Goal: Information Seeking & Learning: Check status

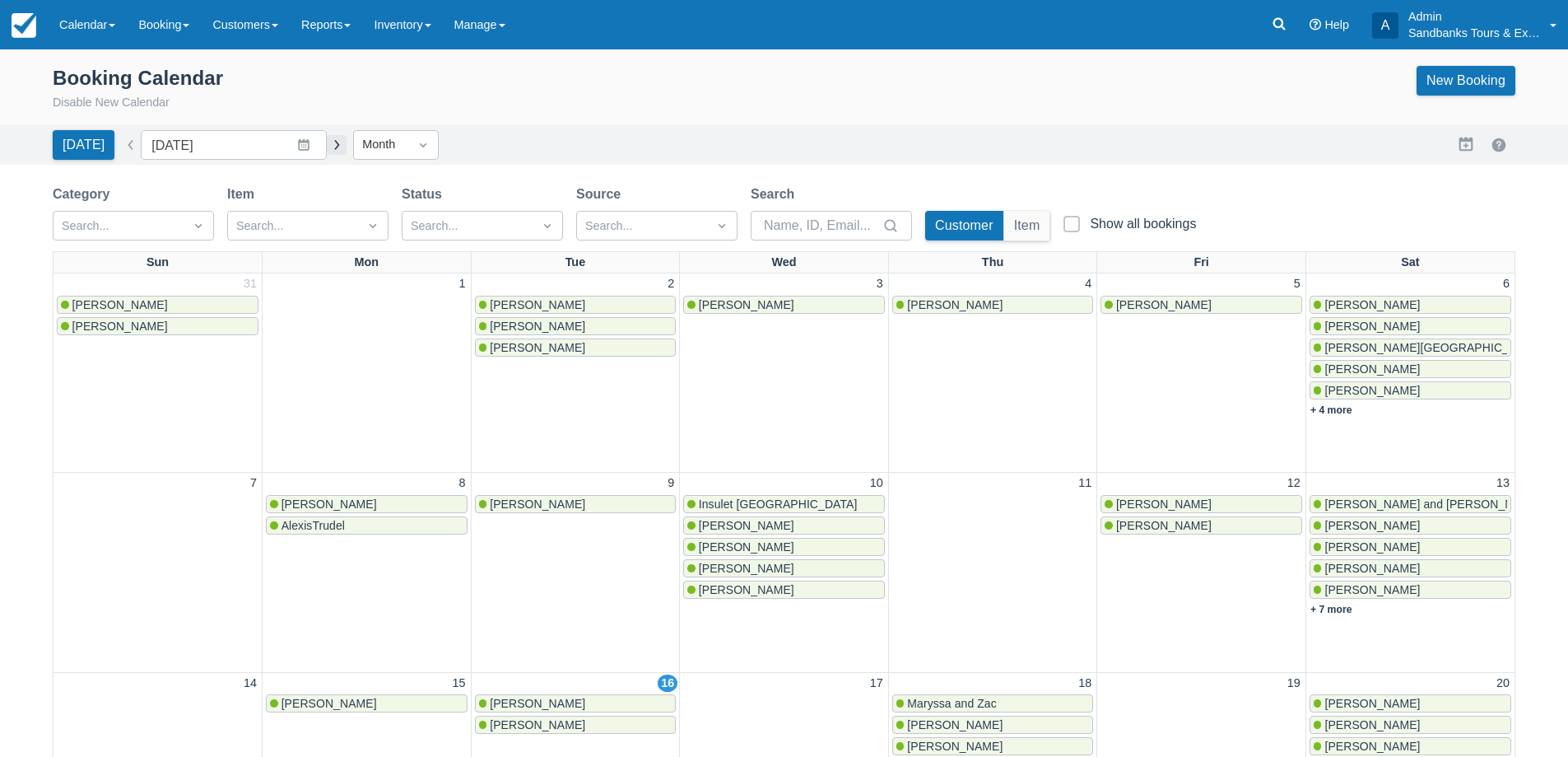
click at [327, 138] on button "button" at bounding box center [336, 144] width 20 height 20
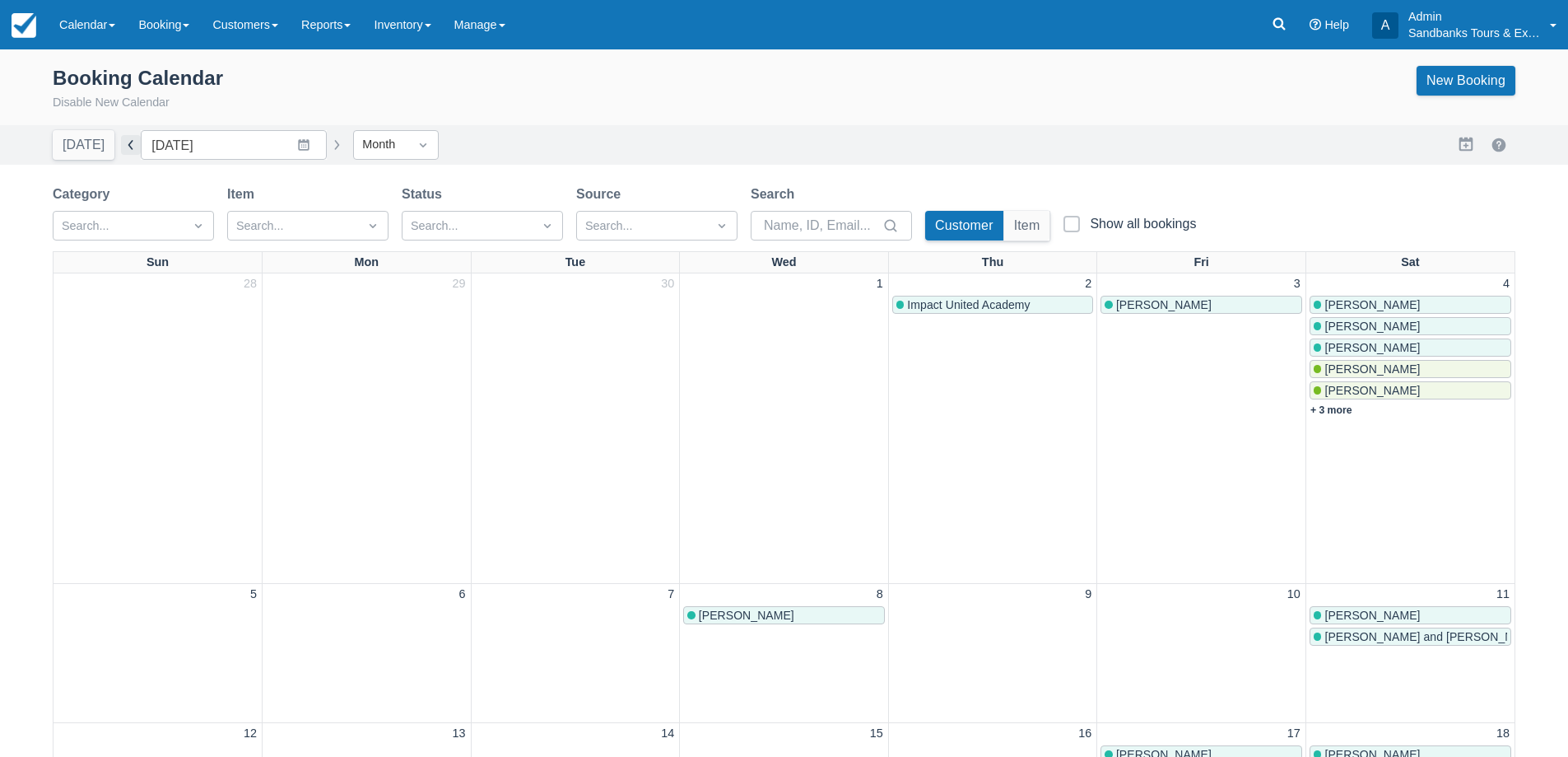
click at [133, 150] on button "button" at bounding box center [130, 144] width 20 height 20
type input "[DATE]"
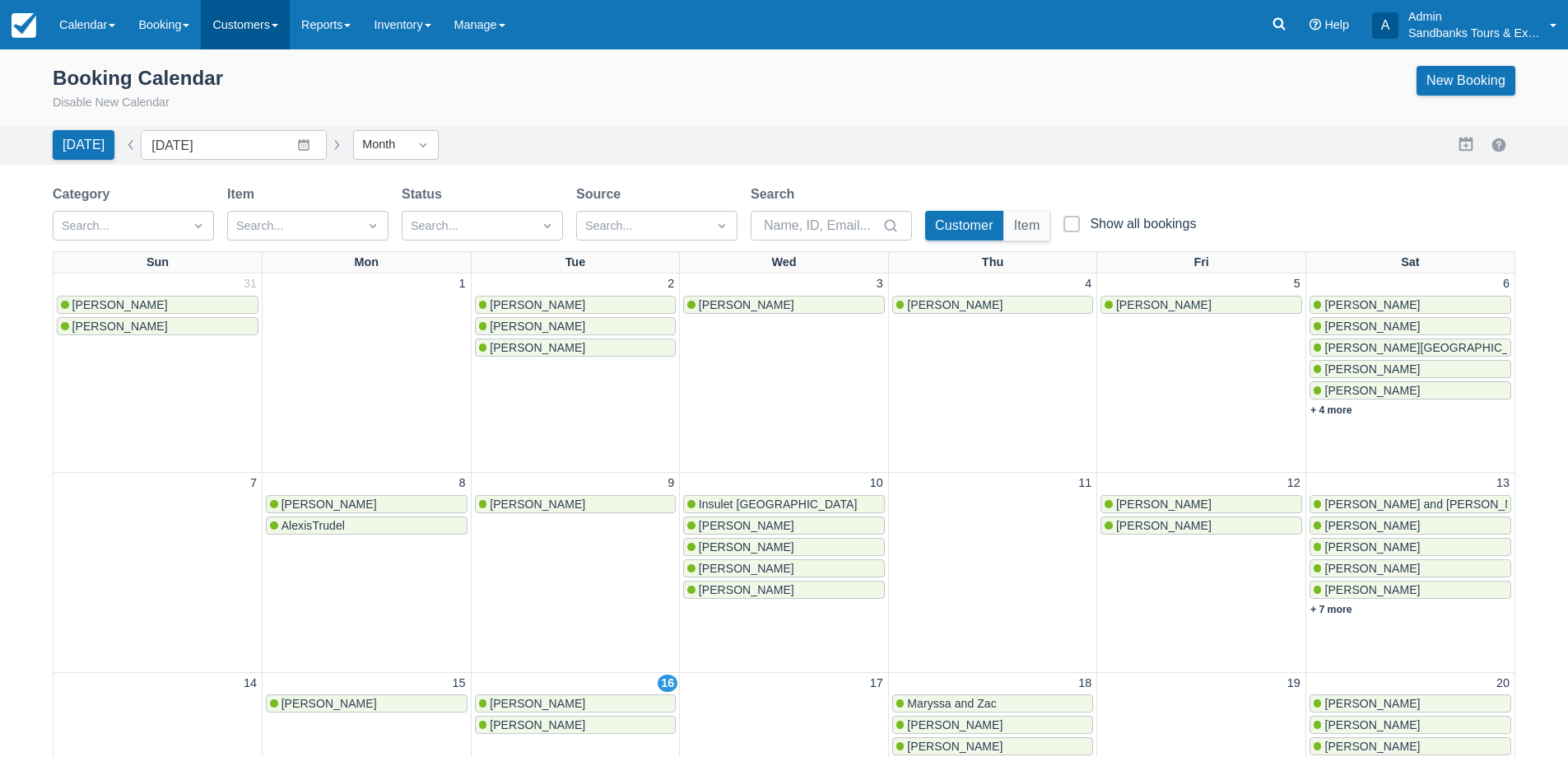
click at [239, 22] on link "Customers" at bounding box center [245, 25] width 89 height 50
click at [463, 88] on div "Booking Calendar Disable New Calendar New Booking" at bounding box center [784, 89] width 1463 height 46
click at [326, 45] on link "Reports" at bounding box center [326, 25] width 72 height 50
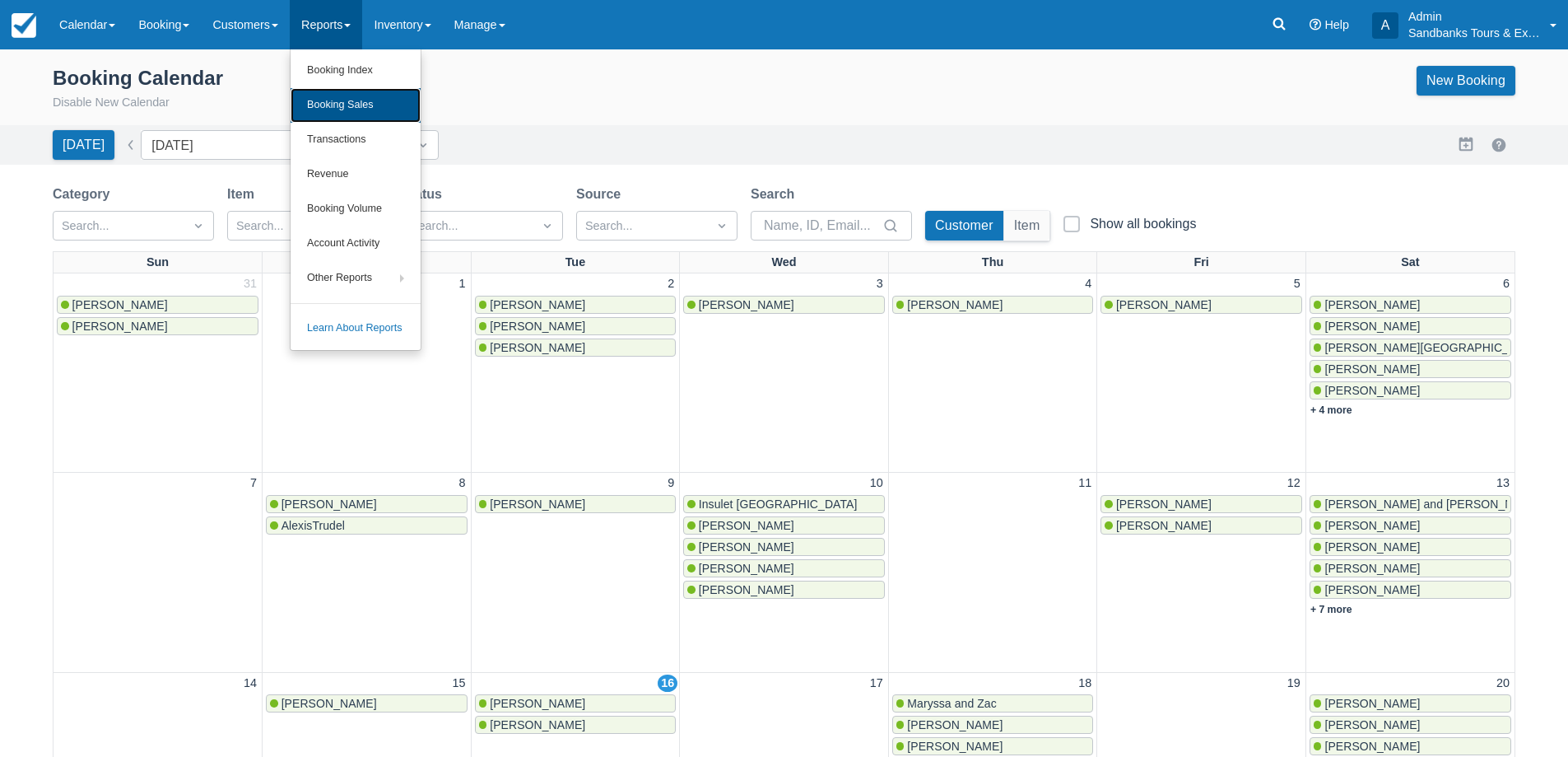
click at [351, 112] on link "Booking Sales" at bounding box center [356, 106] width 130 height 34
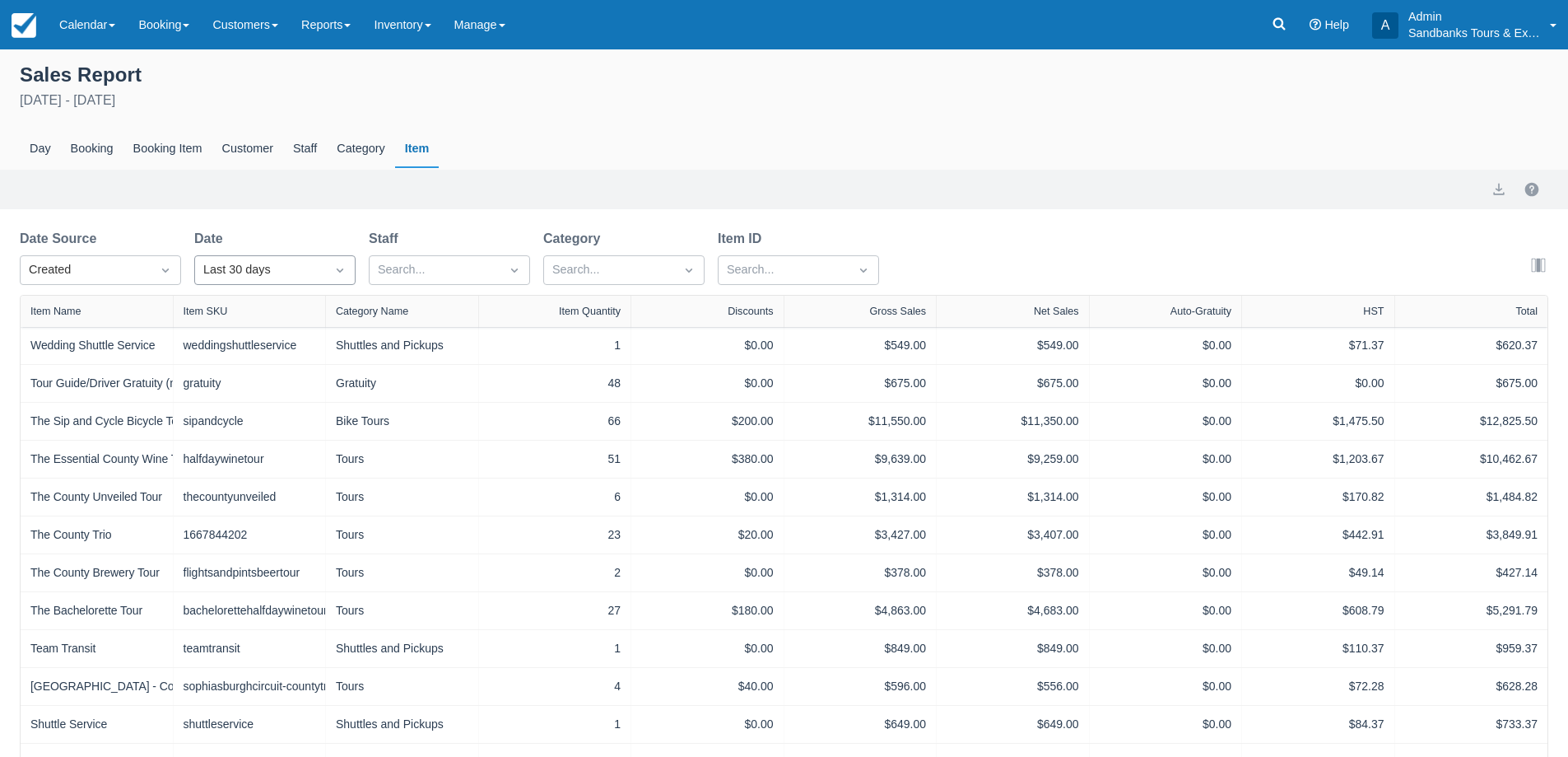
click at [261, 271] on div "Last 30 days" at bounding box center [260, 269] width 113 height 18
click at [281, 266] on div "Last 30 days" at bounding box center [260, 269] width 113 height 18
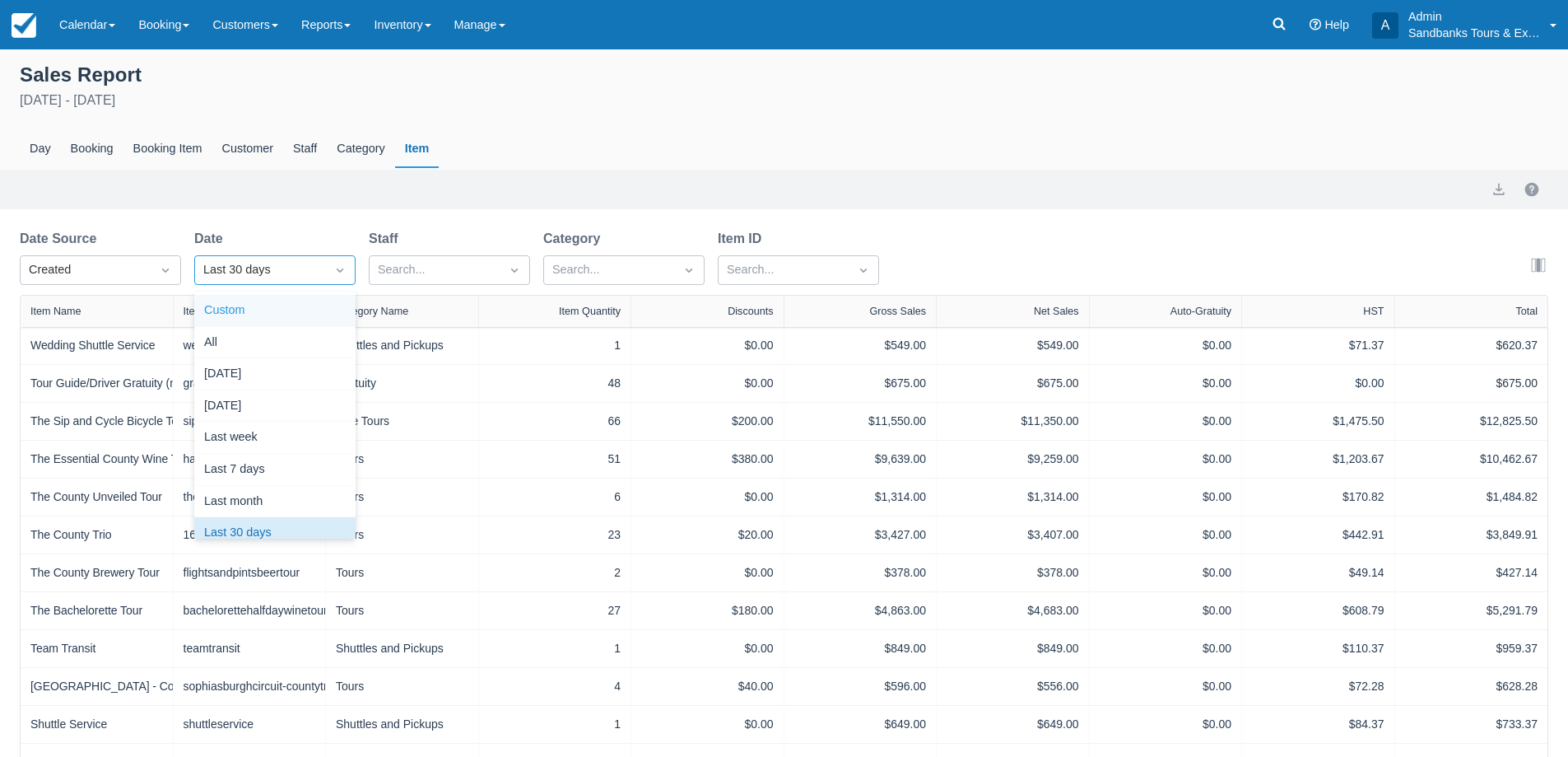
click at [240, 317] on div "Custom" at bounding box center [275, 310] width 161 height 32
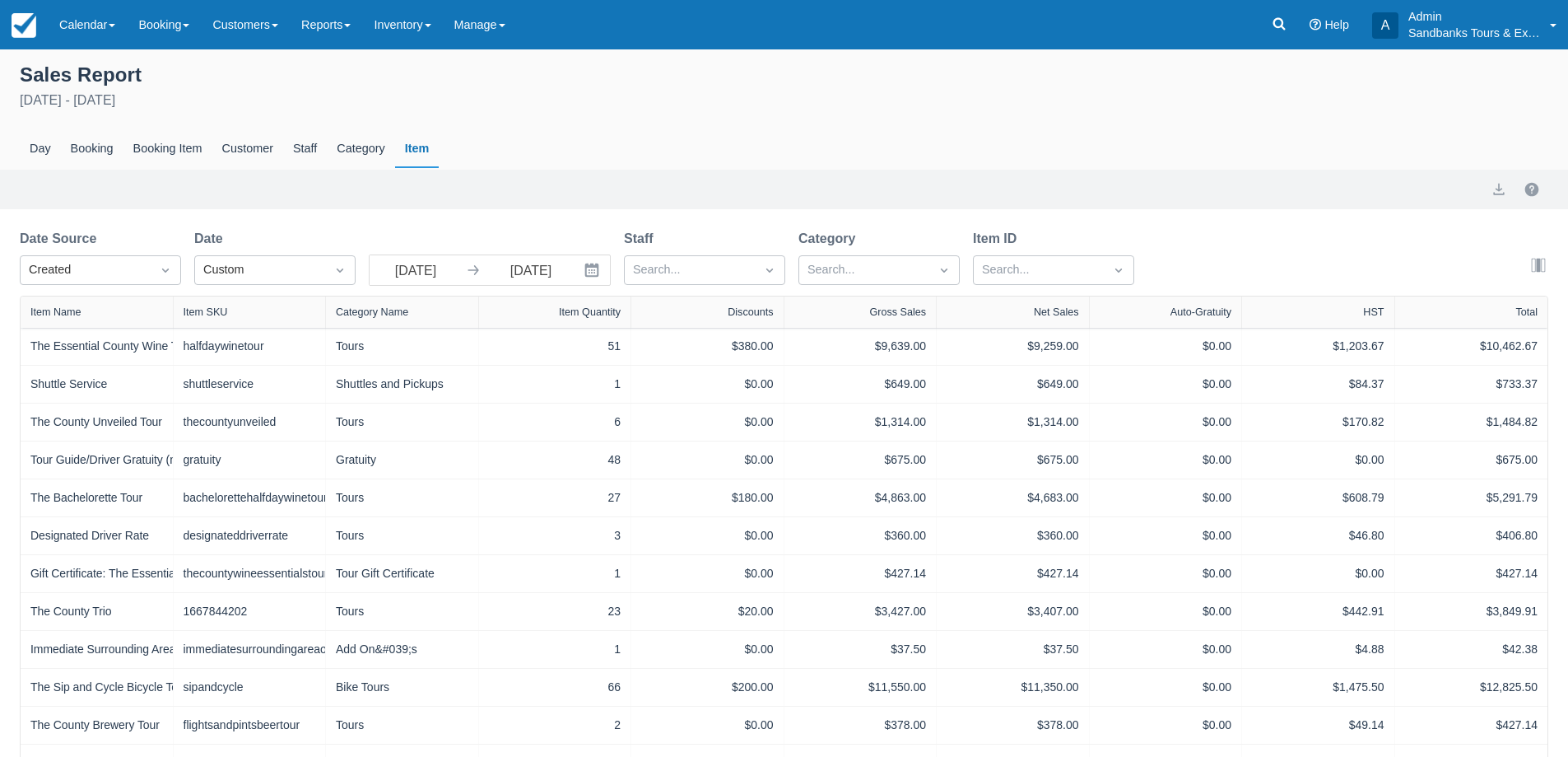
click at [592, 276] on icon "Interact with the calendar and add the check-in date for your trip." at bounding box center [592, 270] width 14 height 14
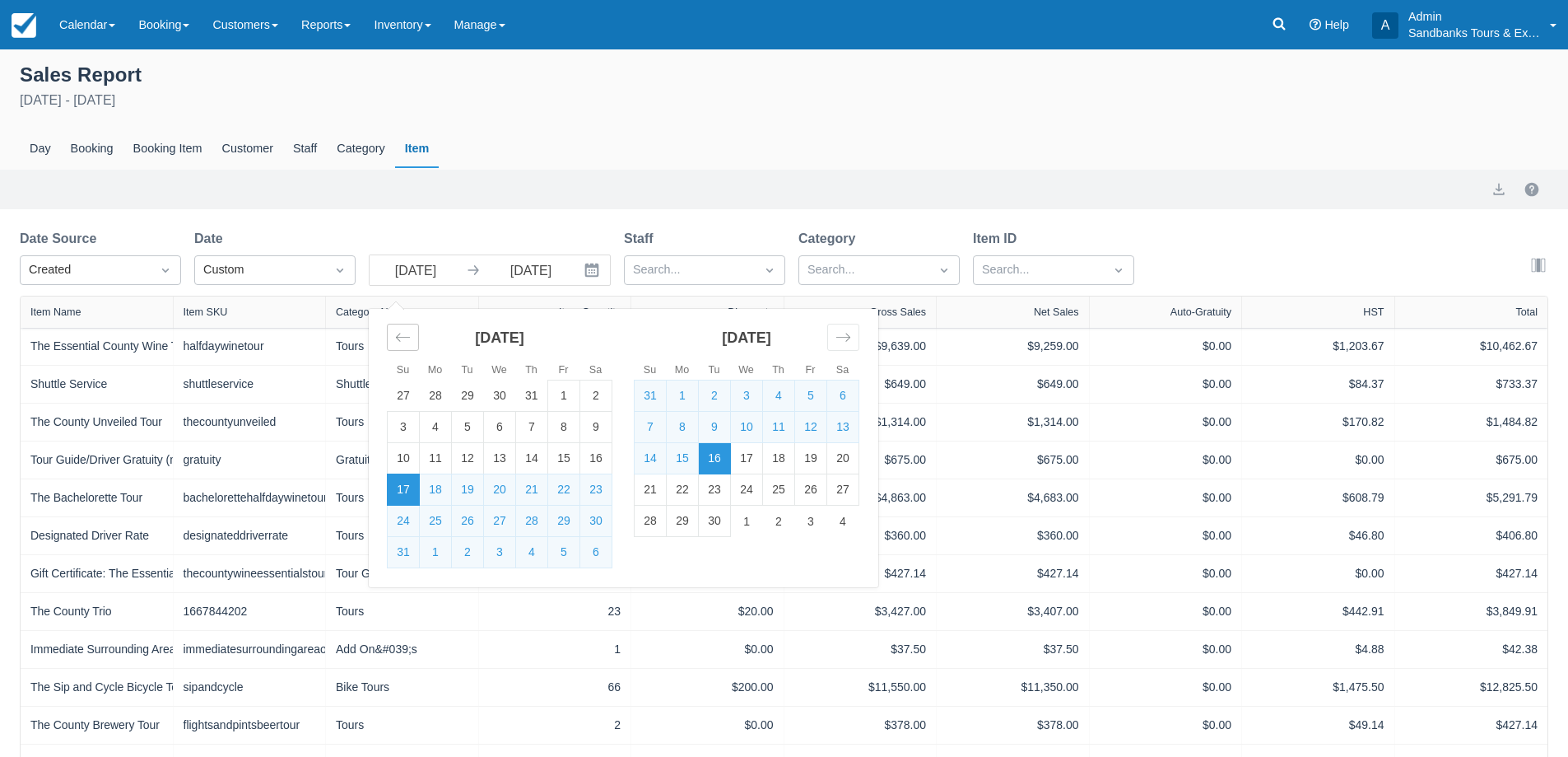
click at [397, 345] on icon "Move backward to switch to the previous month." at bounding box center [403, 337] width 15 height 15
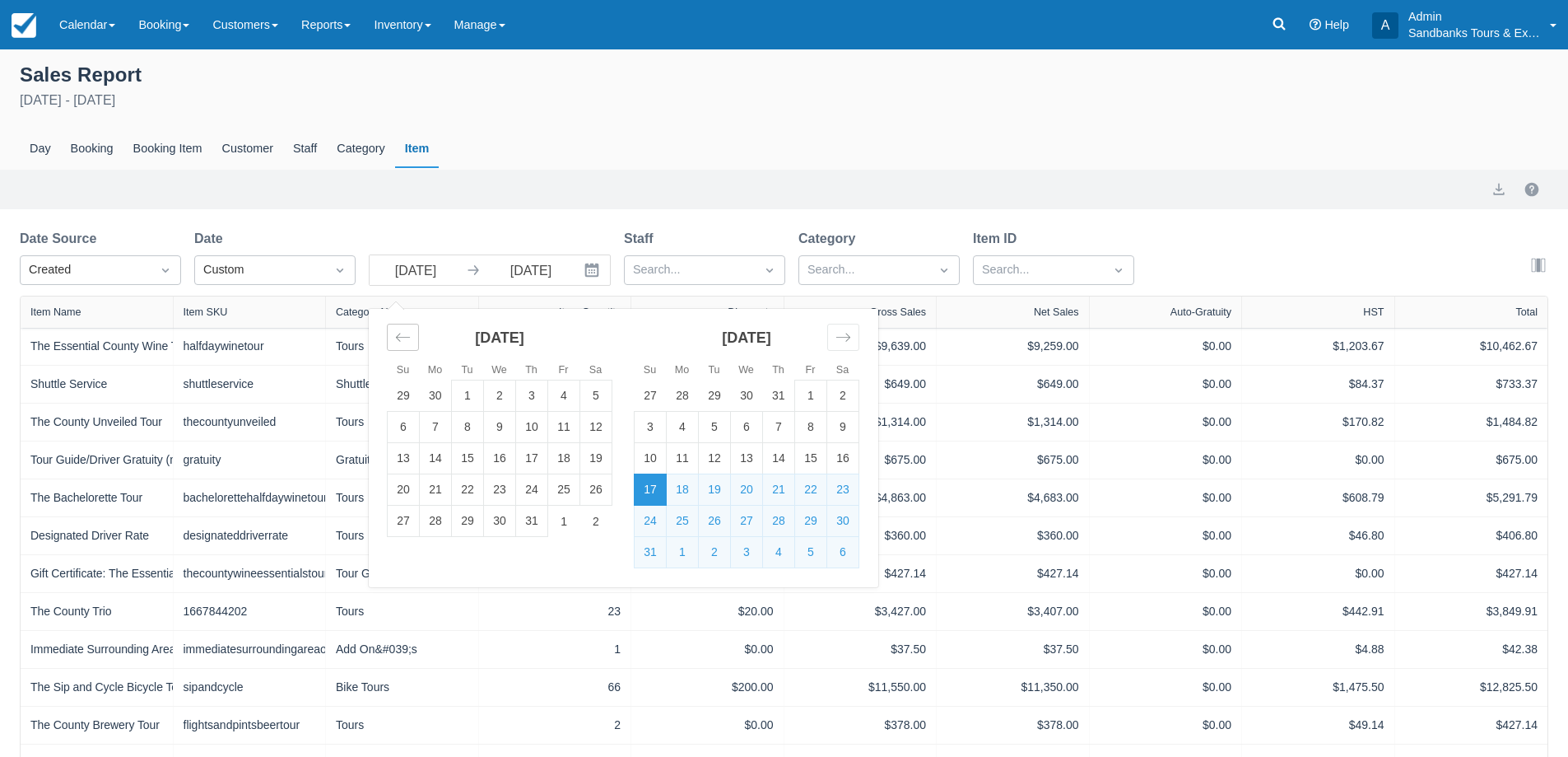
click at [398, 344] on icon "Move backward to switch to the previous month." at bounding box center [403, 337] width 15 height 15
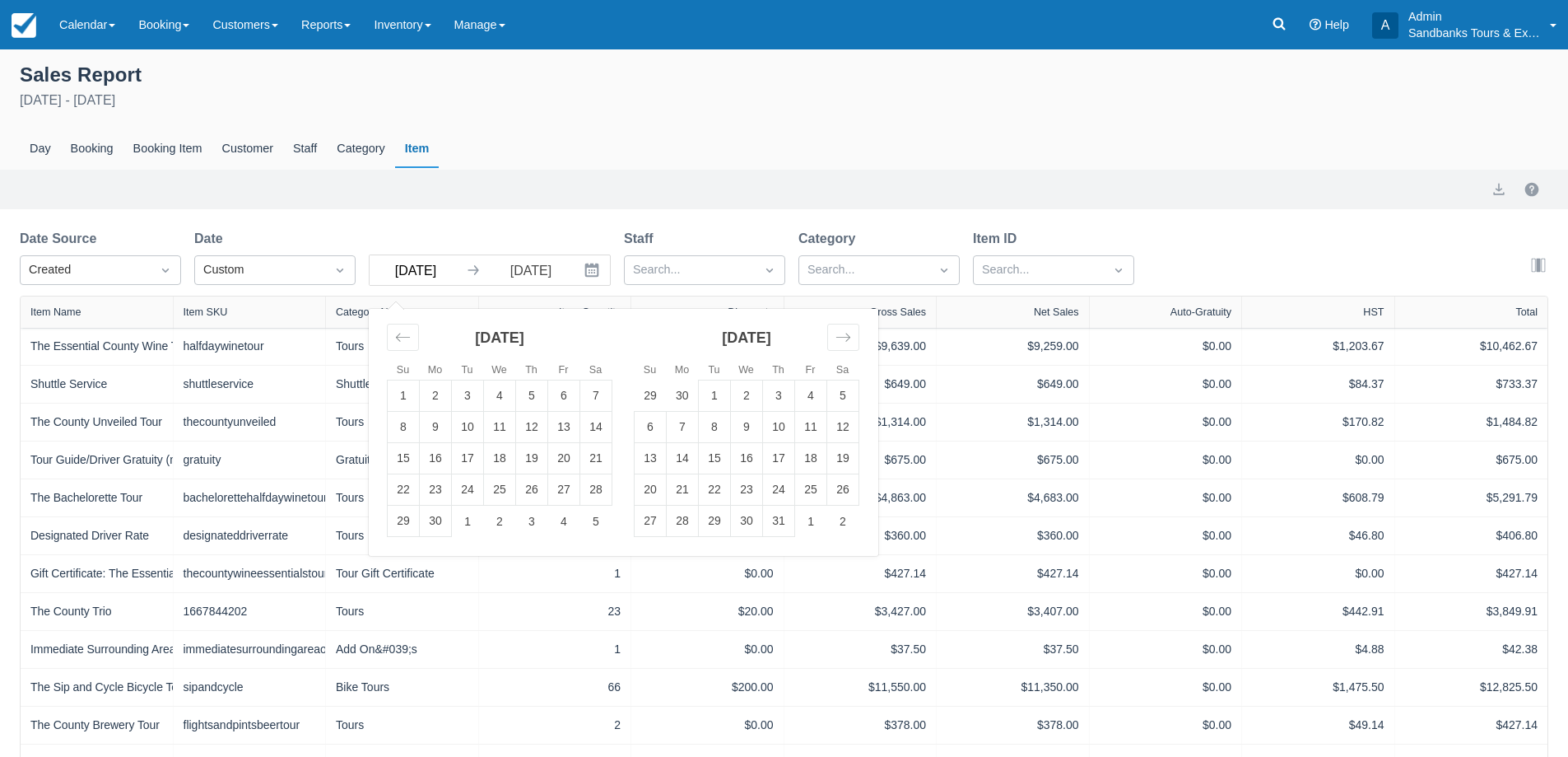
click at [439, 260] on input "08/17/25" at bounding box center [415, 269] width 92 height 30
type input "08/17/24"
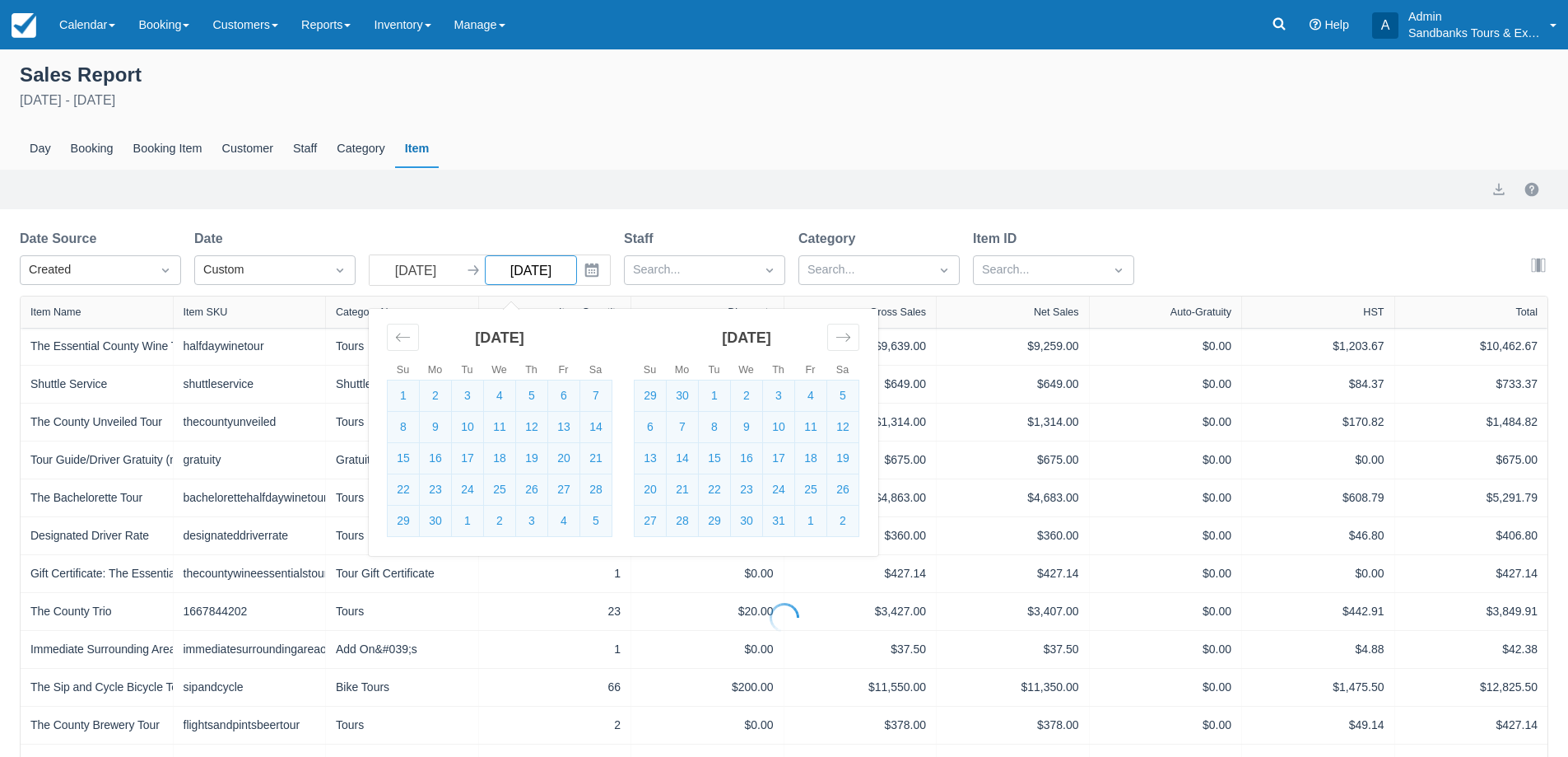
select select "20"
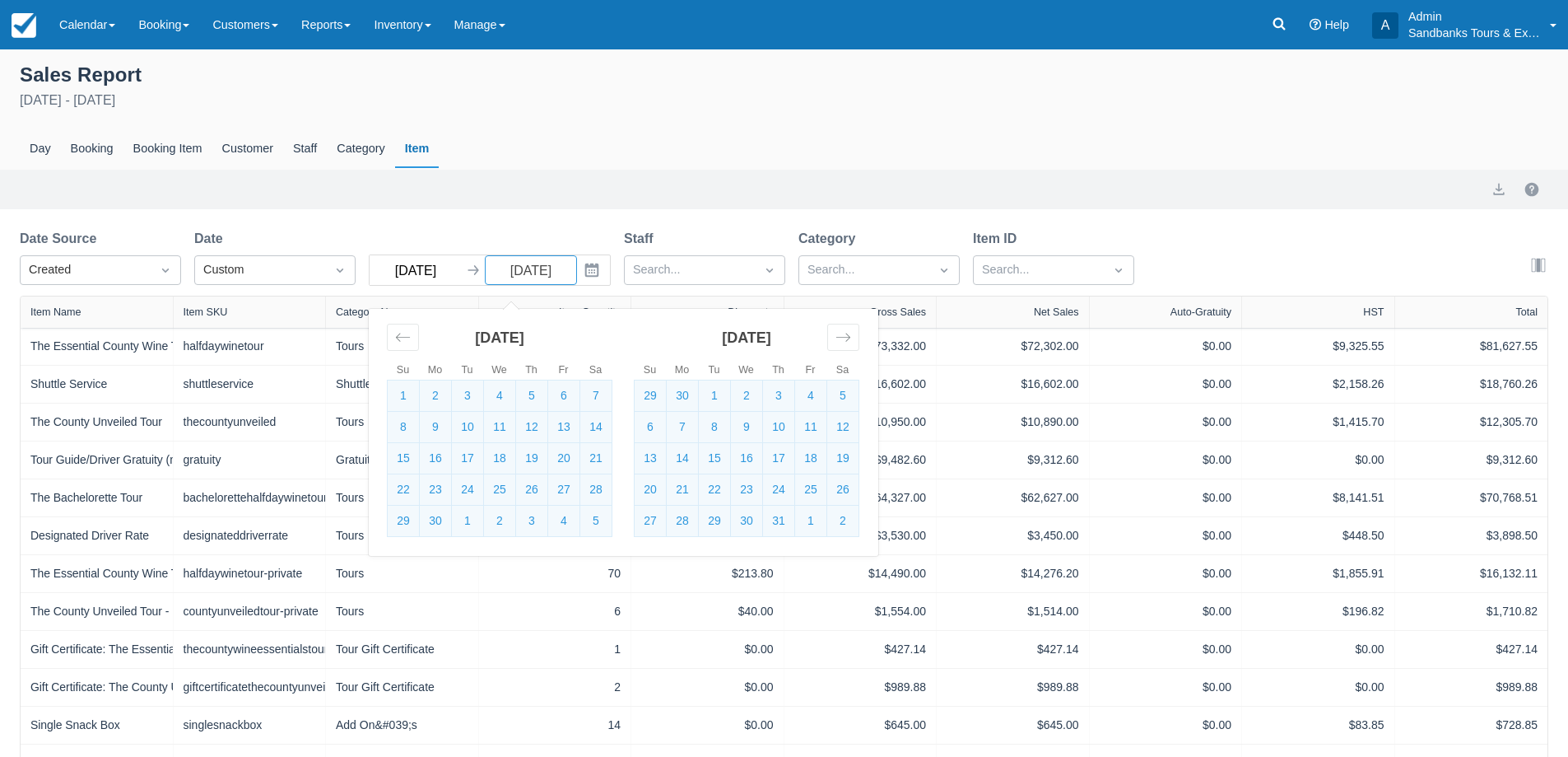
click at [399, 268] on input "08/17/24" at bounding box center [415, 269] width 92 height 30
type input "01/17/24"
type input "09/16/252"
select select "20"
type input "[DATE]"
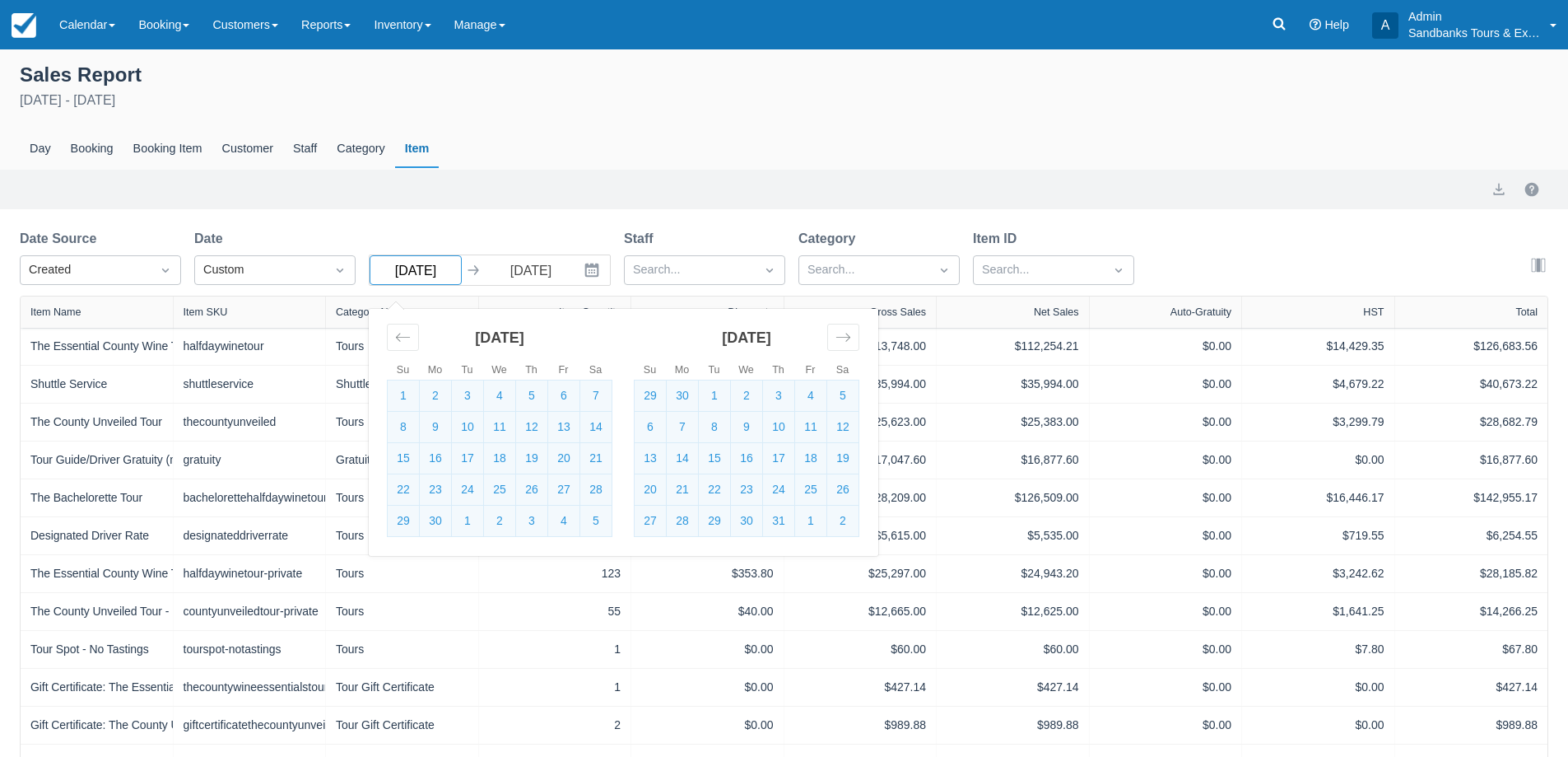
click at [422, 271] on input "01/17/24" at bounding box center [415, 269] width 92 height 30
type input "01/01/24"
select select "20"
click at [520, 272] on input "[DATE]" at bounding box center [530, 269] width 92 height 30
click at [554, 272] on input "[DATE]" at bounding box center [530, 269] width 92 height 30
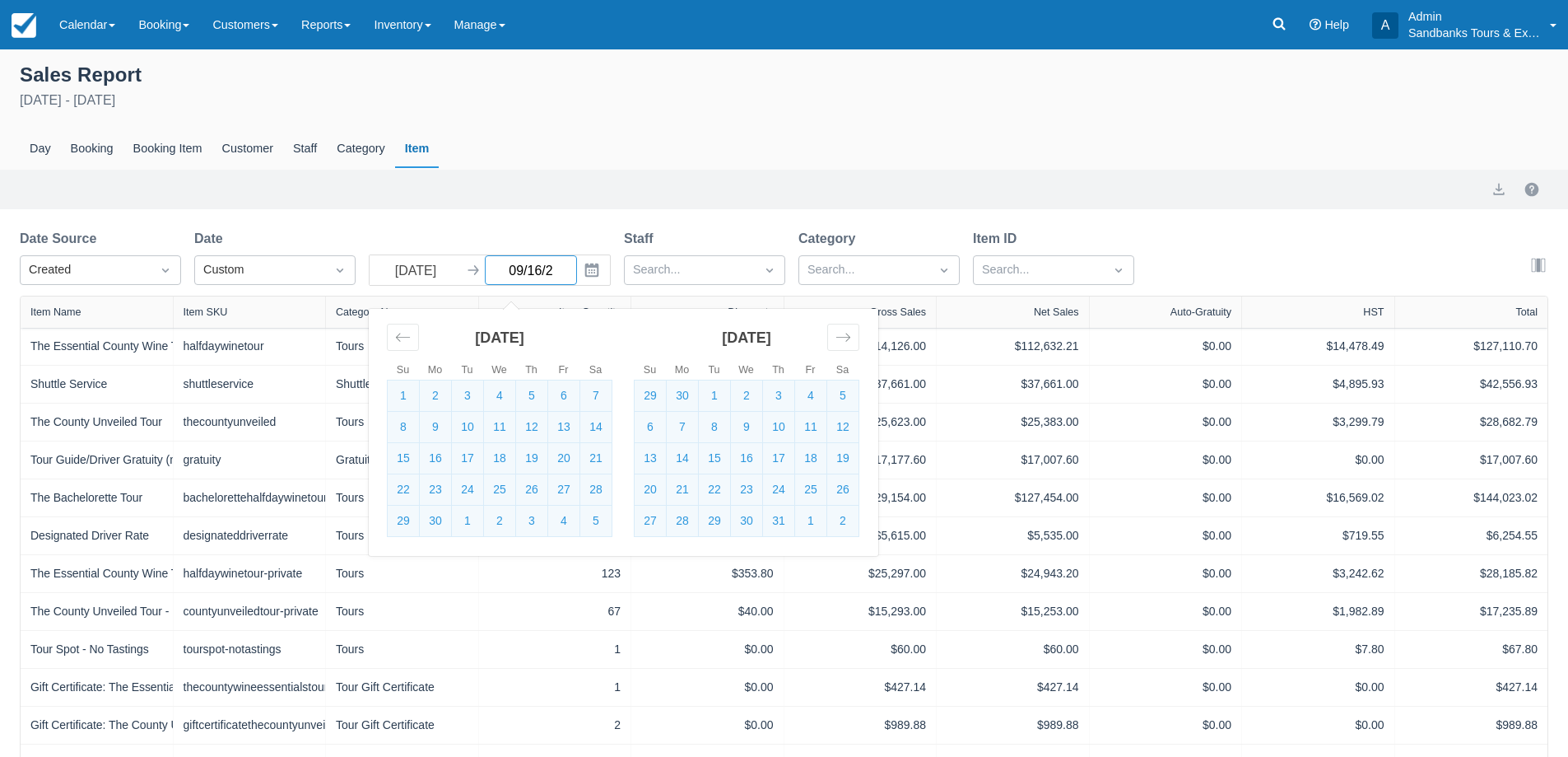
type input "09/16/24"
select select "20"
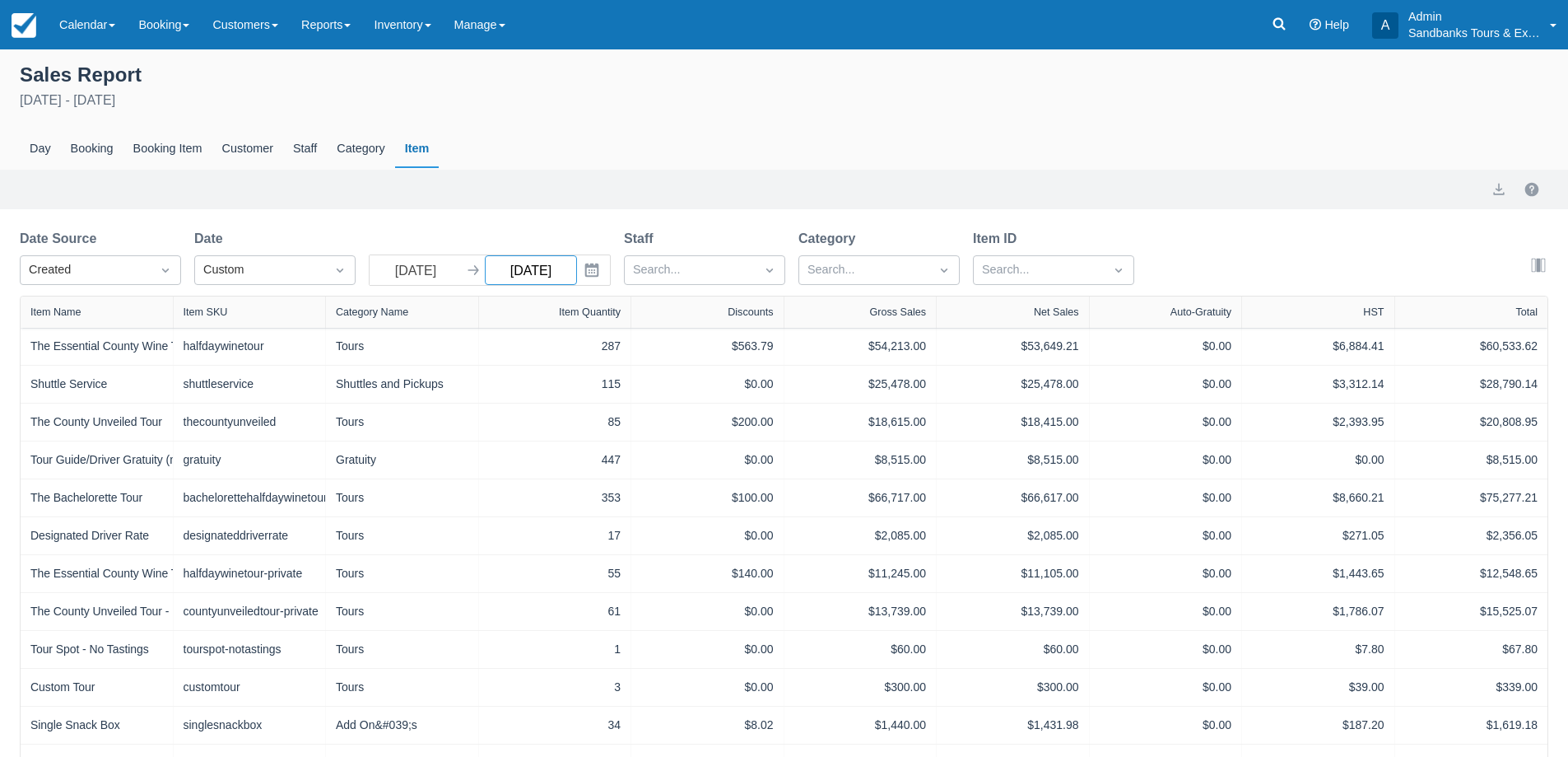
type input "09/16/24"
click at [537, 203] on div "Export" at bounding box center [784, 190] width 1568 height 39
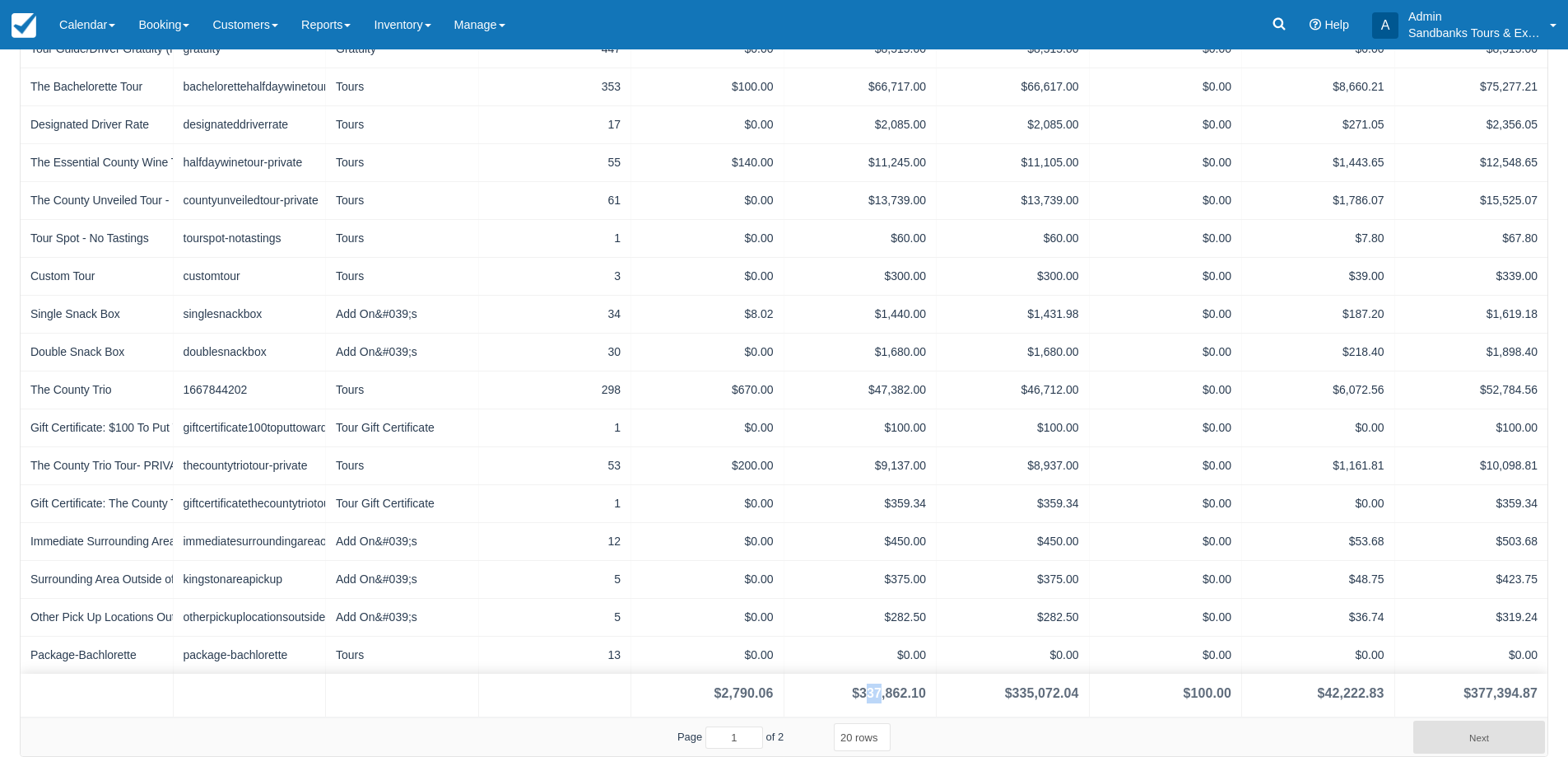
drag, startPoint x: 868, startPoint y: 693, endPoint x: 878, endPoint y: 693, distance: 10.0
click at [878, 693] on div "$337,862.10" at bounding box center [889, 693] width 74 height 20
click at [879, 693] on div "$337,862.10" at bounding box center [889, 693] width 74 height 20
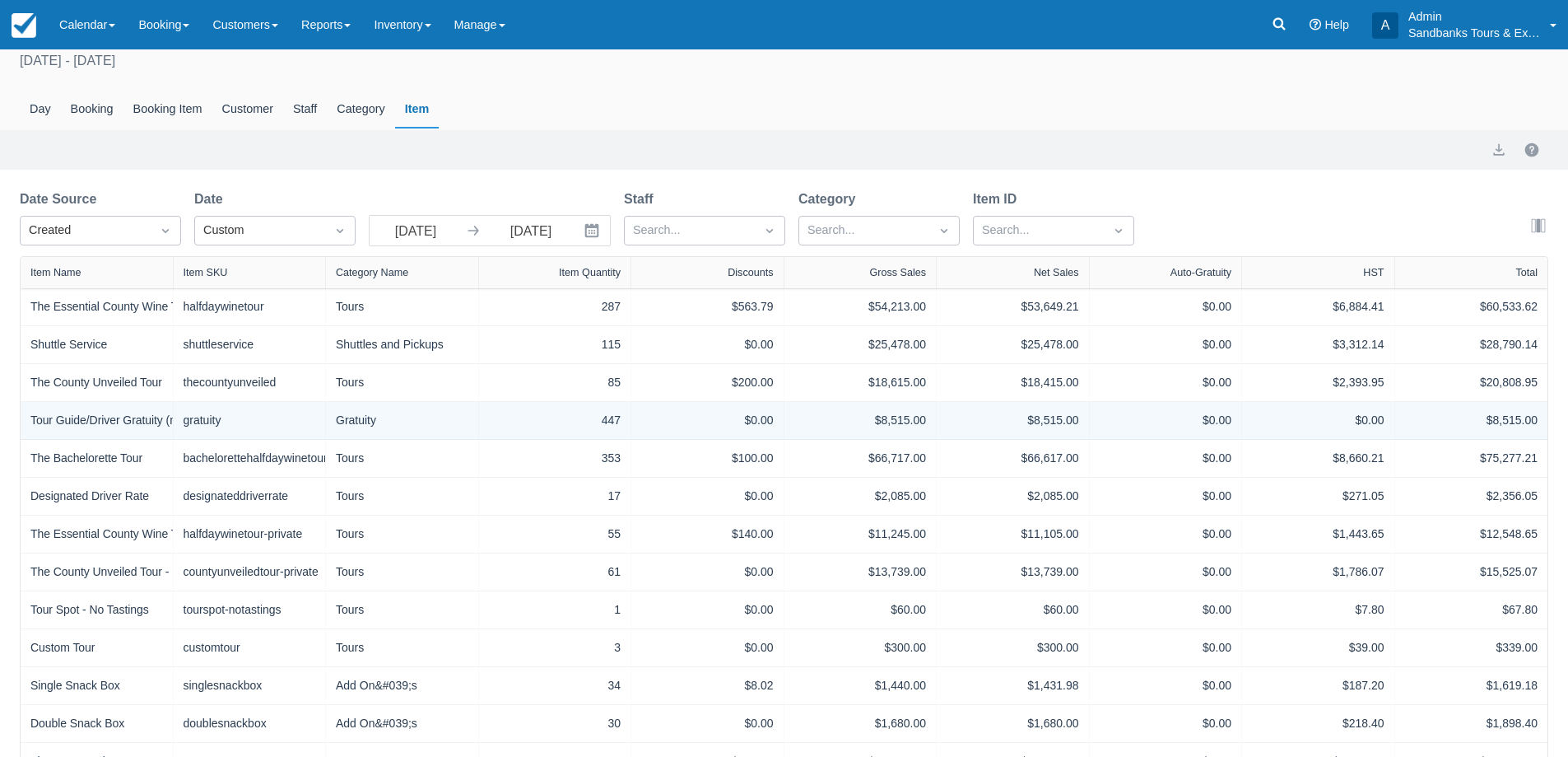
scroll to position [0, 0]
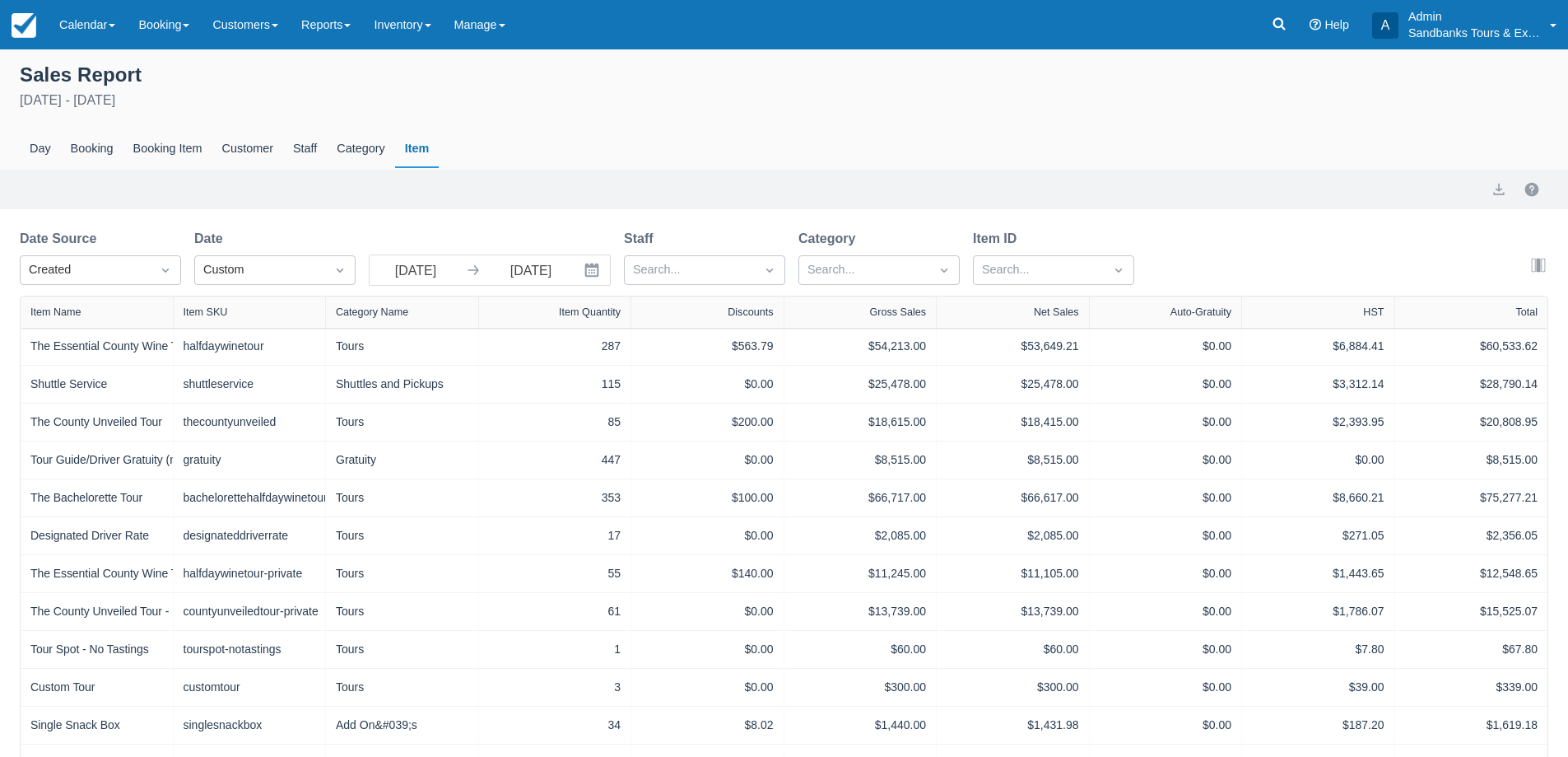
click at [517, 111] on div "Sales Report January 1st - September 16th 2024 Day Booking Booking Item Custome…" at bounding box center [784, 114] width 1568 height 111
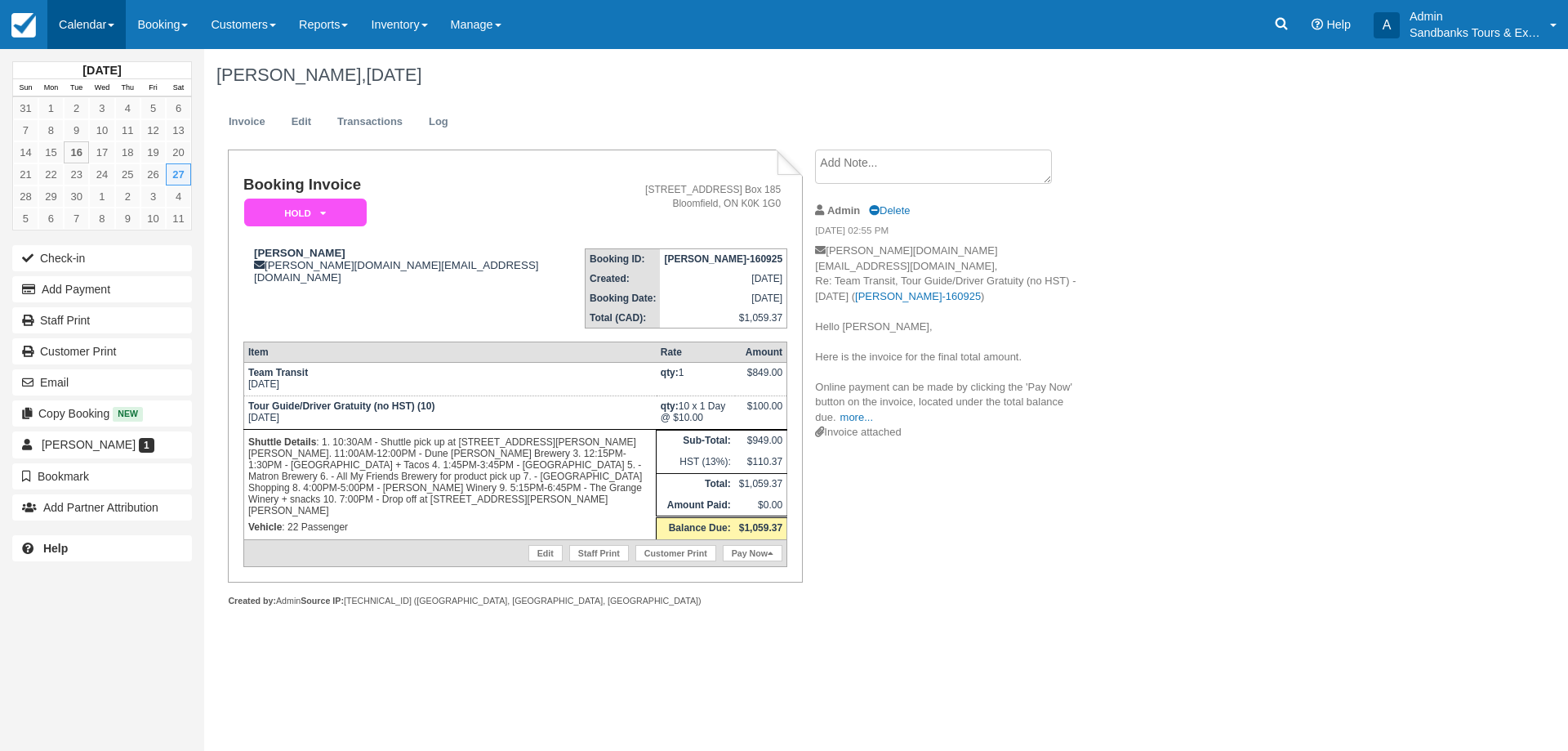
click at [92, 32] on link "Calendar" at bounding box center [87, 25] width 78 height 49
click at [95, 68] on link "Booking" at bounding box center [113, 70] width 129 height 34
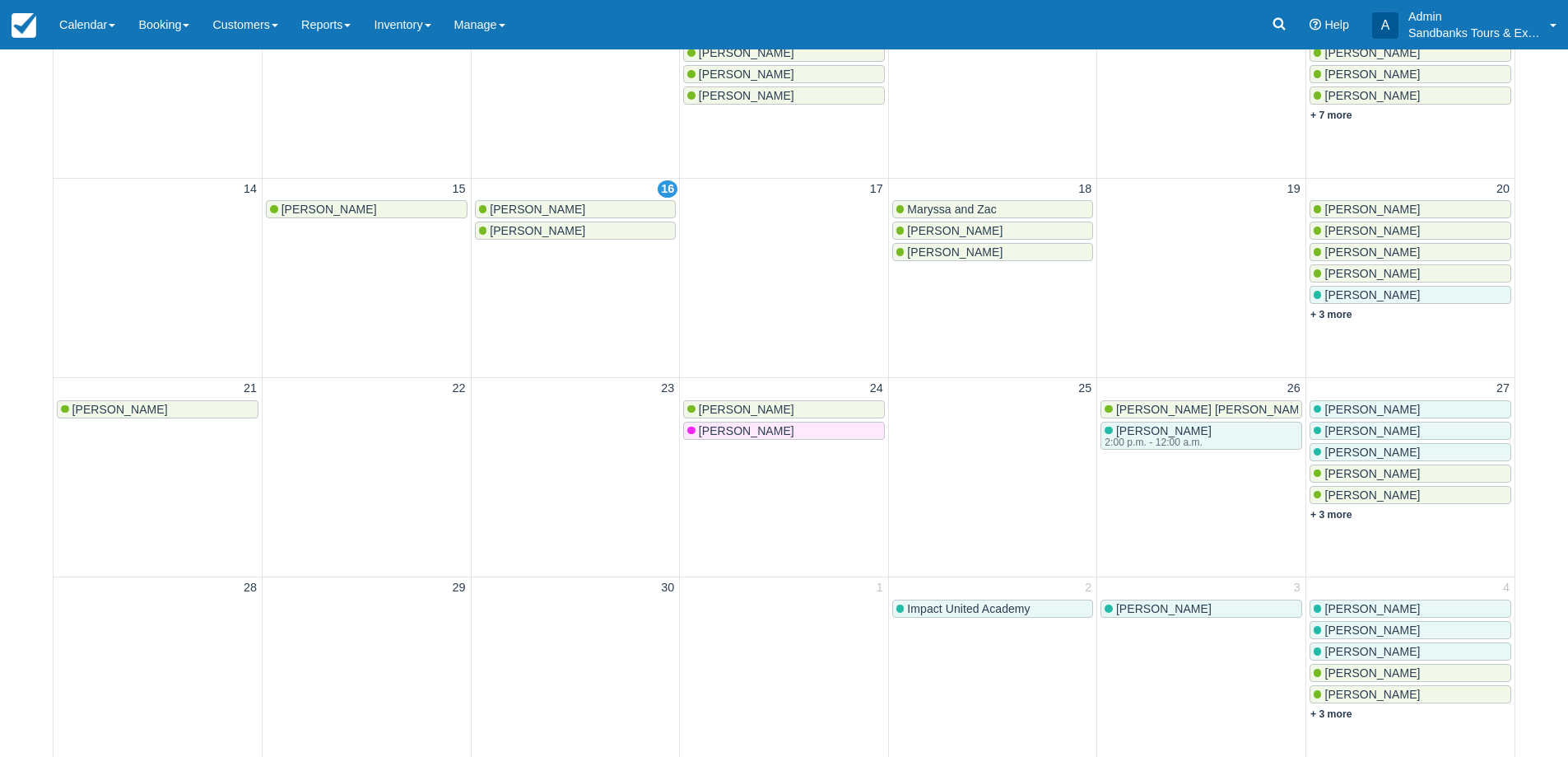
scroll to position [82, 0]
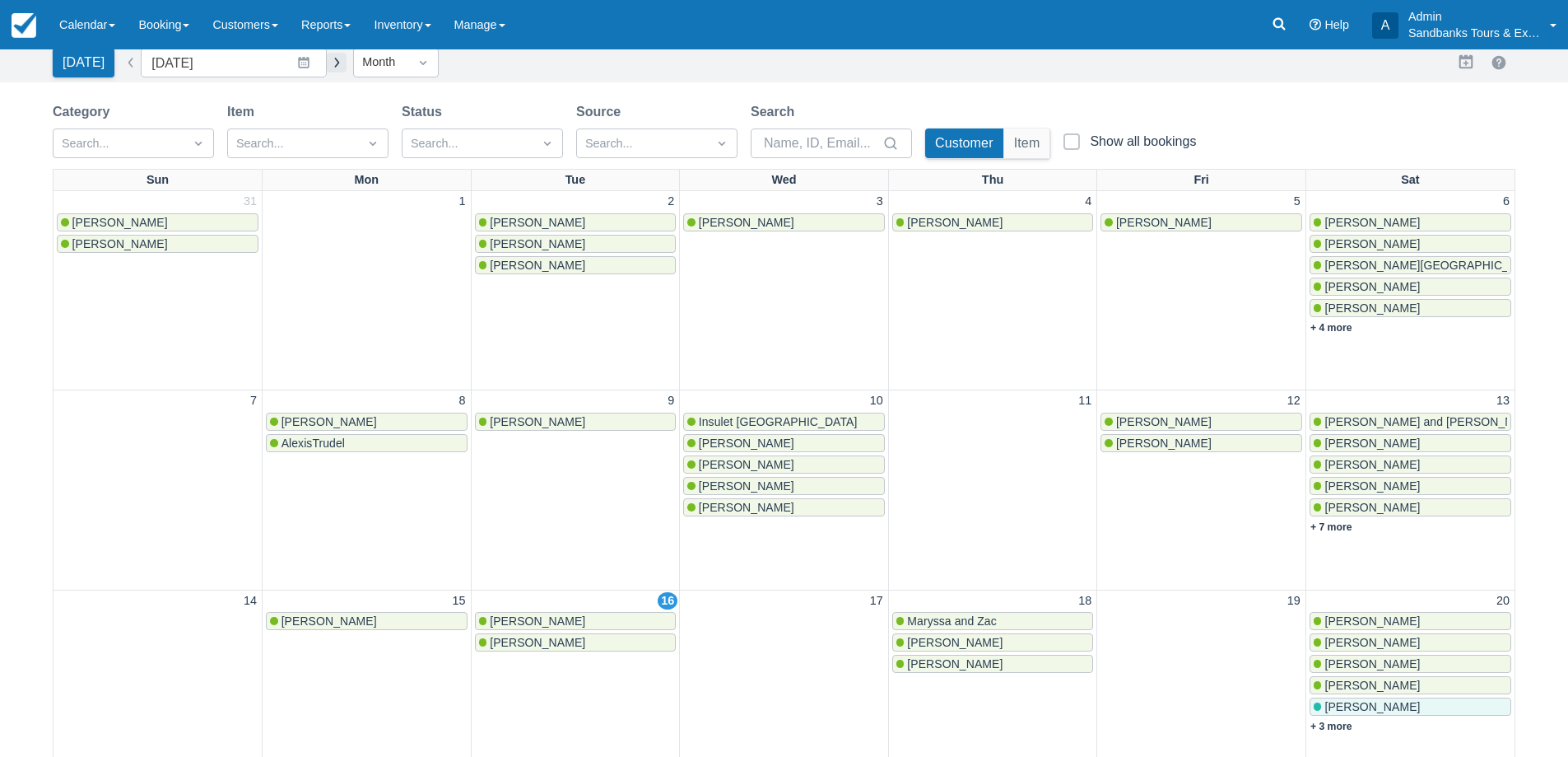
click at [331, 66] on button "button" at bounding box center [336, 62] width 20 height 20
type input "[DATE]"
